Goal: Communication & Community: Participate in discussion

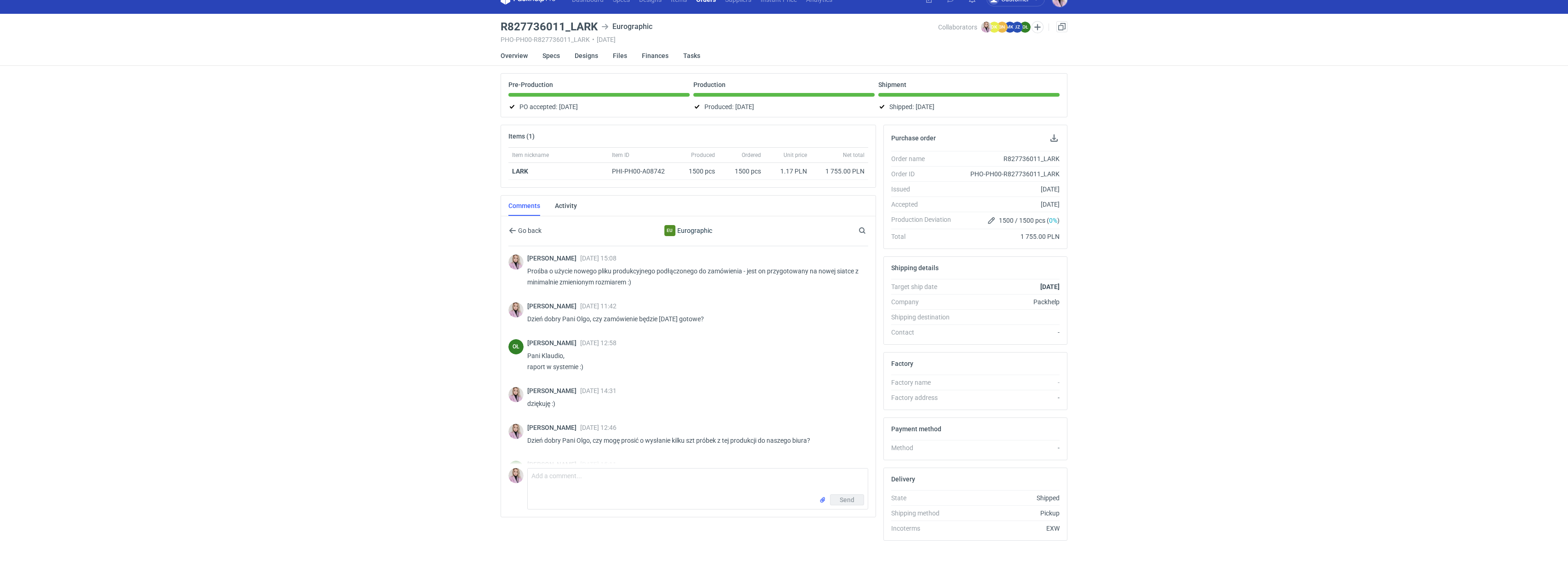
scroll to position [726, 0]
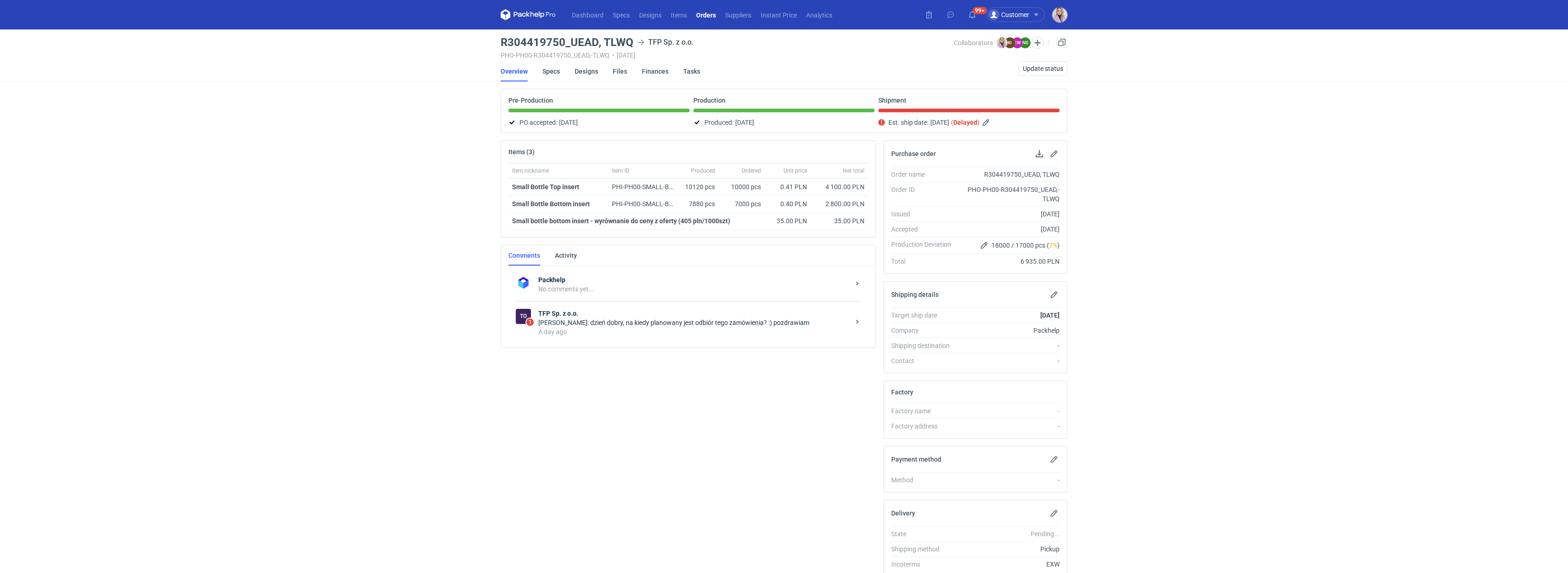
click at [682, 332] on div "A day ago" at bounding box center [694, 331] width 312 height 9
click at [579, 318] on strong "TFP Sp. z o.o." at bounding box center [694, 313] width 312 height 9
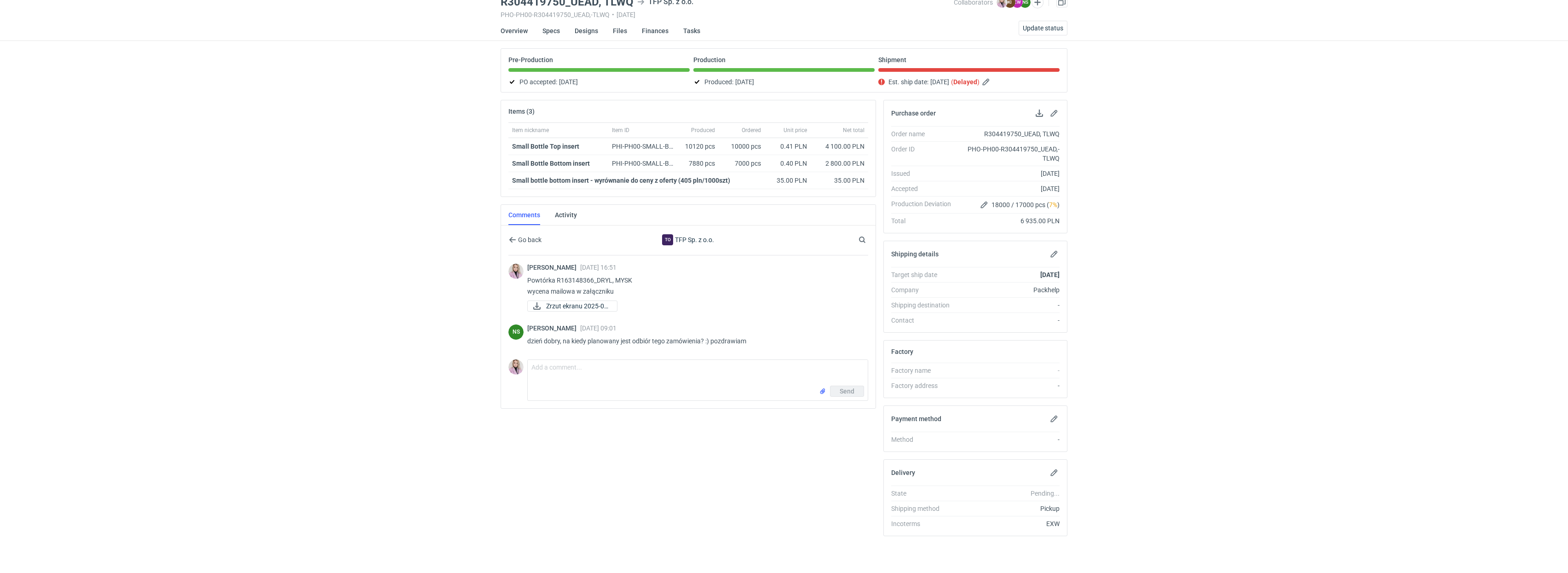
scroll to position [44, 0]
click at [555, 383] on textarea "Comment message" at bounding box center [698, 373] width 340 height 26
type textarea "Dzień dobry, z tego co widziałam logistyka już przesłała dokumenty do odbioru :)"
